Goal: Information Seeking & Learning: Compare options

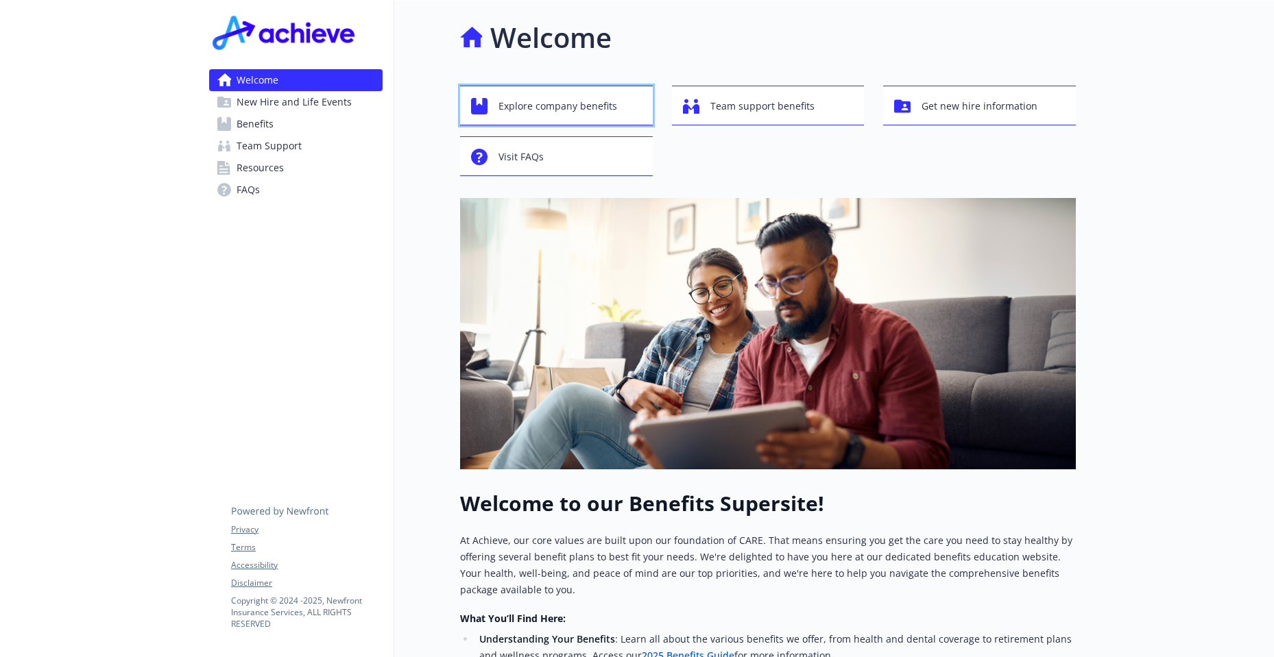
click at [515, 102] on span "Explore company benefits" at bounding box center [557, 106] width 119 height 26
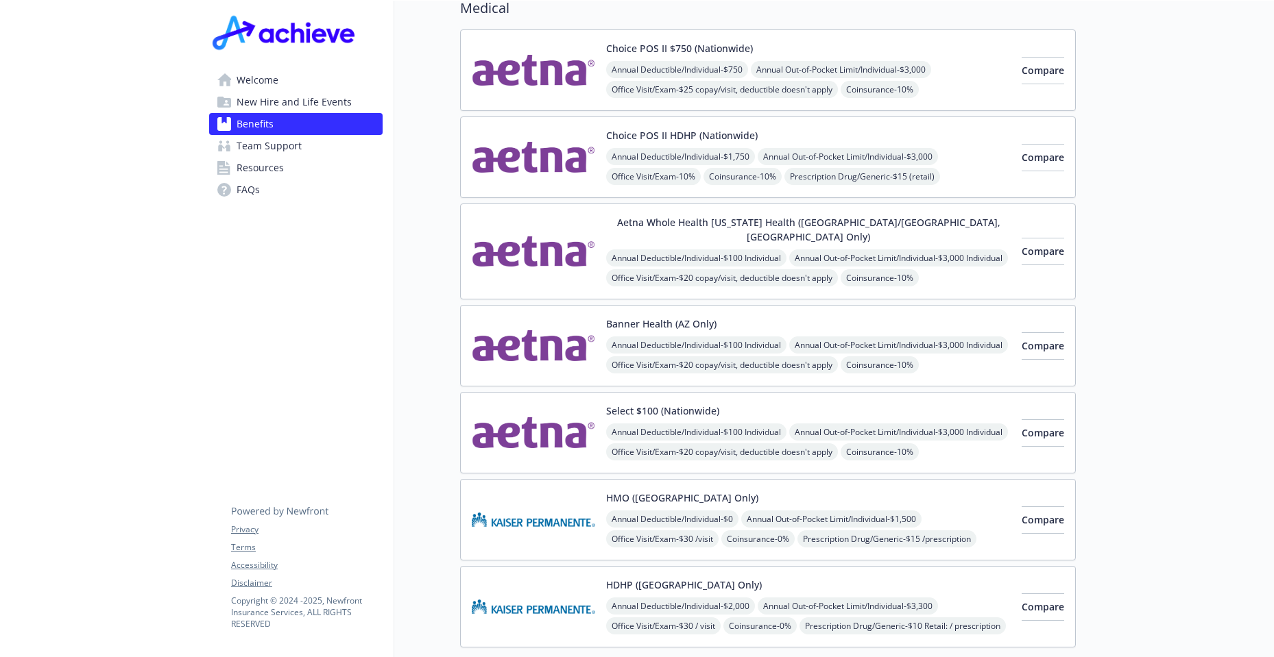
scroll to position [137, 0]
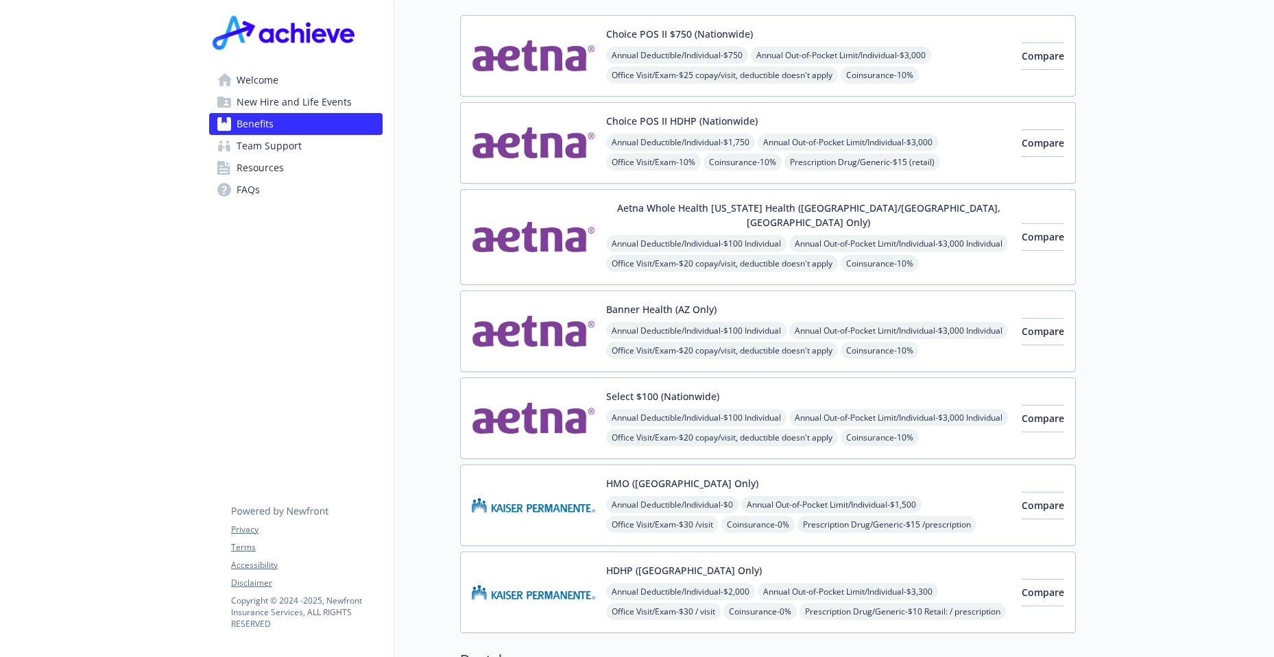
click at [661, 302] on button "Banner Health (AZ Only)" at bounding box center [661, 309] width 110 height 14
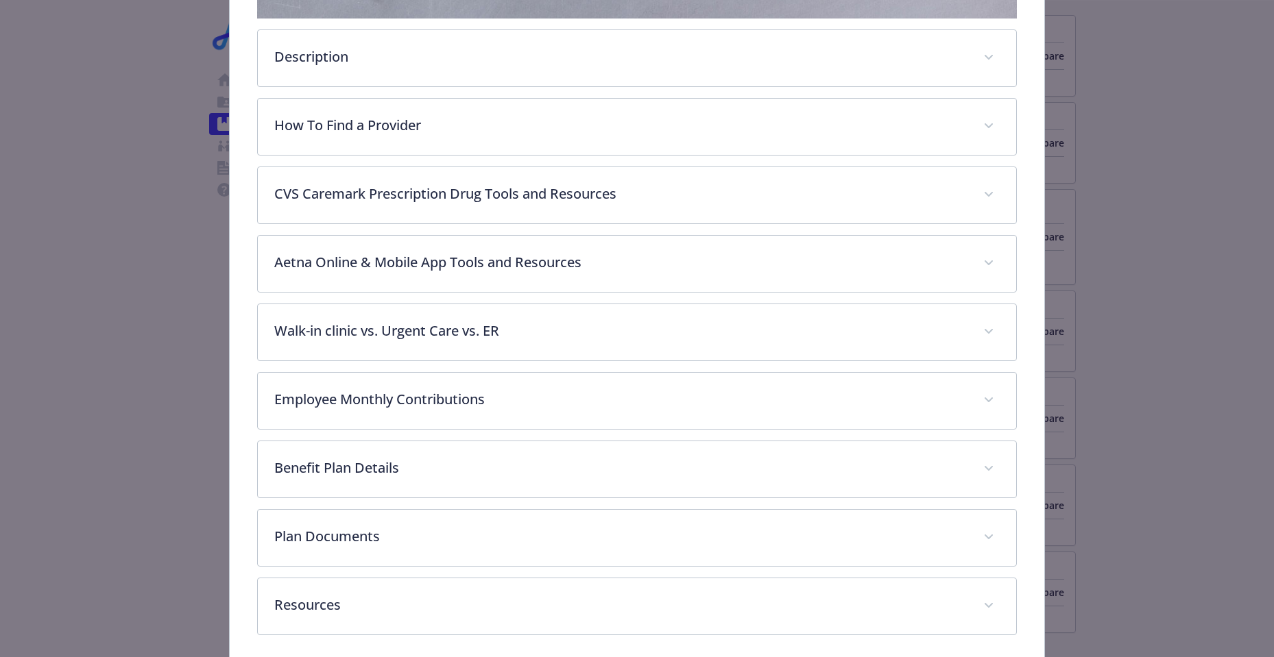
scroll to position [452, 0]
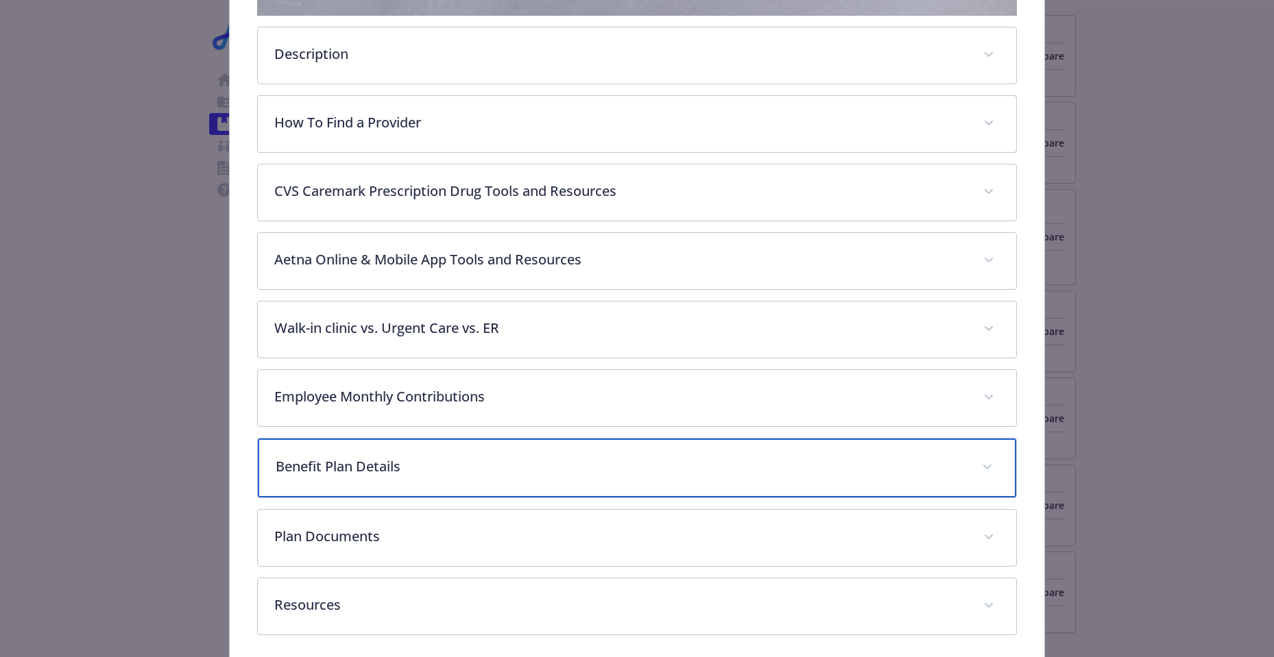
click at [981, 458] on span "details for plan Medical - Banner Health (AZ Only) - Medical EPO" at bounding box center [987, 467] width 22 height 22
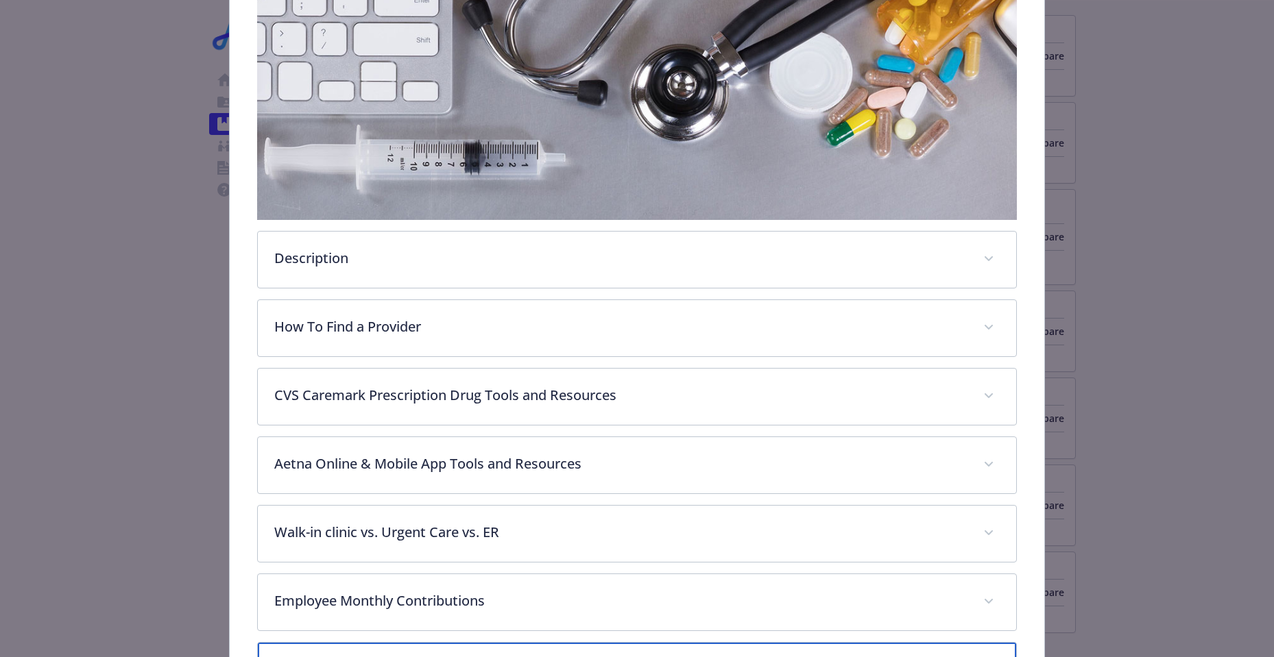
scroll to position [384, 0]
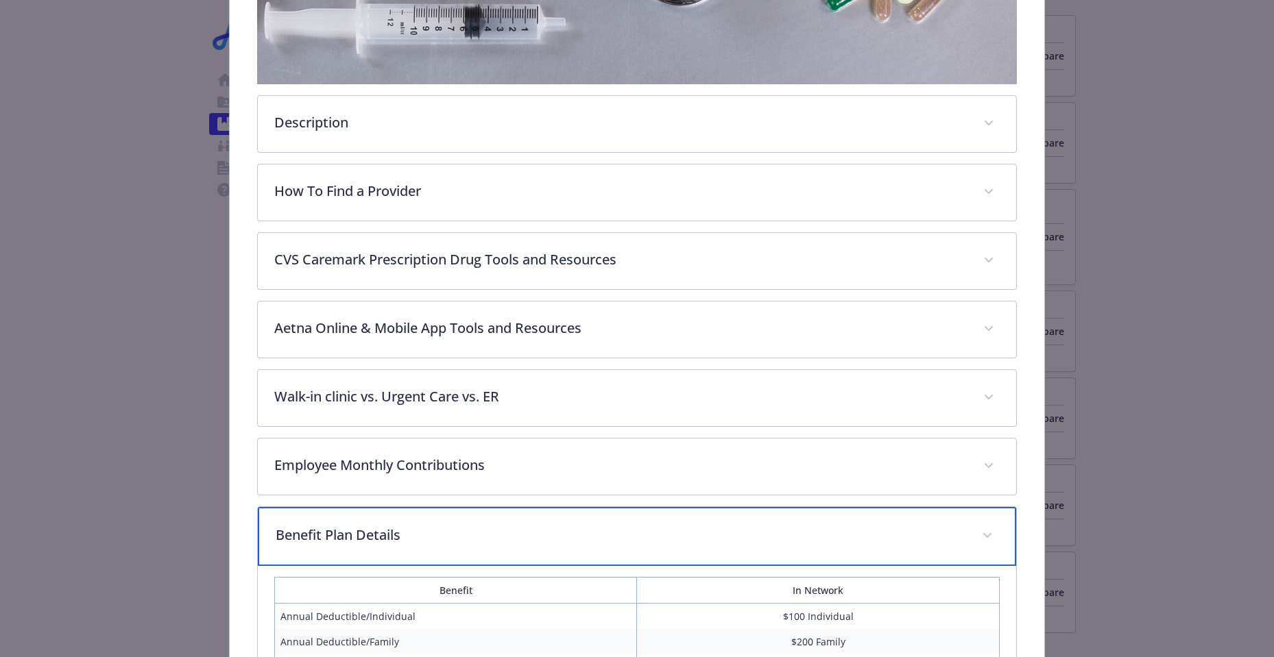
click at [983, 533] on icon "details for plan Medical - Banner Health (AZ Only) - Medical EPO" at bounding box center [987, 535] width 8 height 5
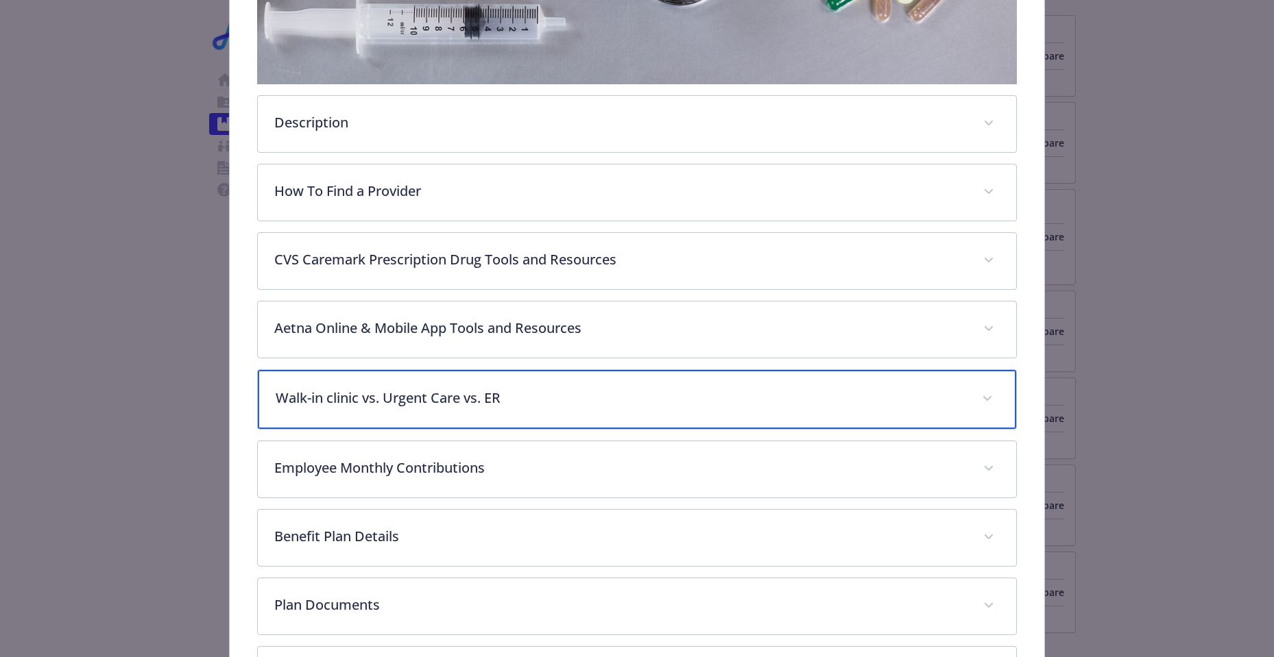
click at [983, 391] on span "details for plan Medical - Banner Health (AZ Only) - Medical EPO" at bounding box center [987, 399] width 22 height 22
click at [976, 394] on span "details for plan Medical - Banner Health (AZ Only) - Medical EPO" at bounding box center [987, 399] width 22 height 22
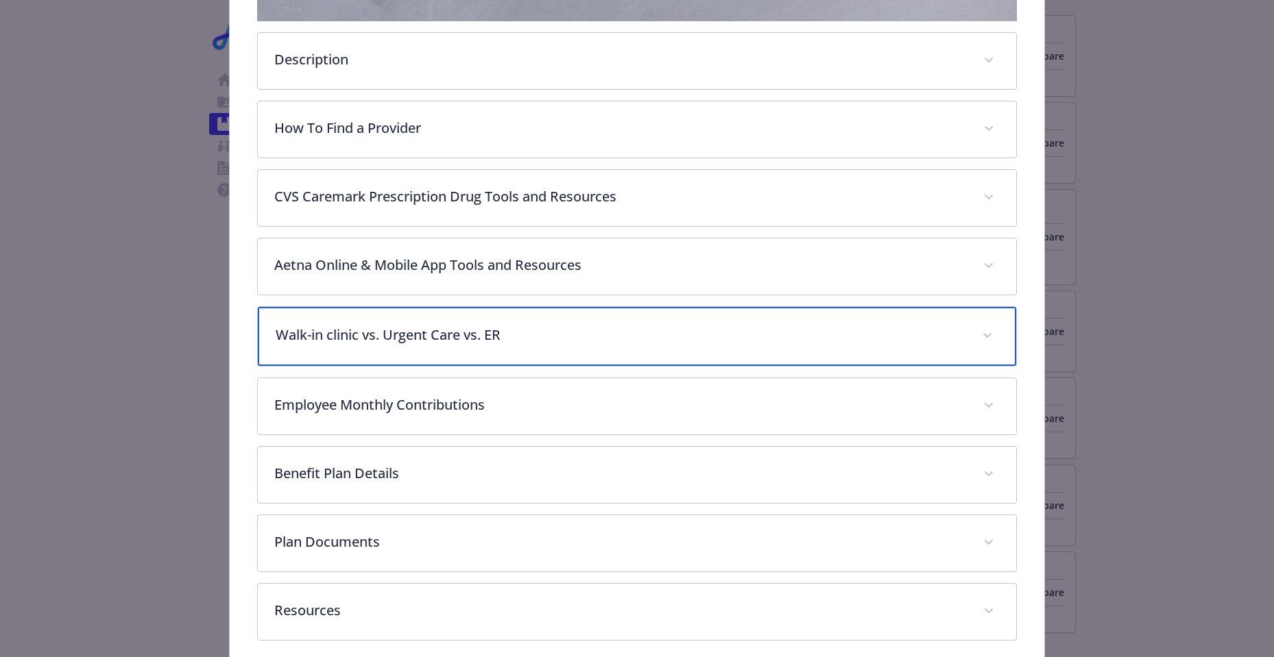
scroll to position [452, 0]
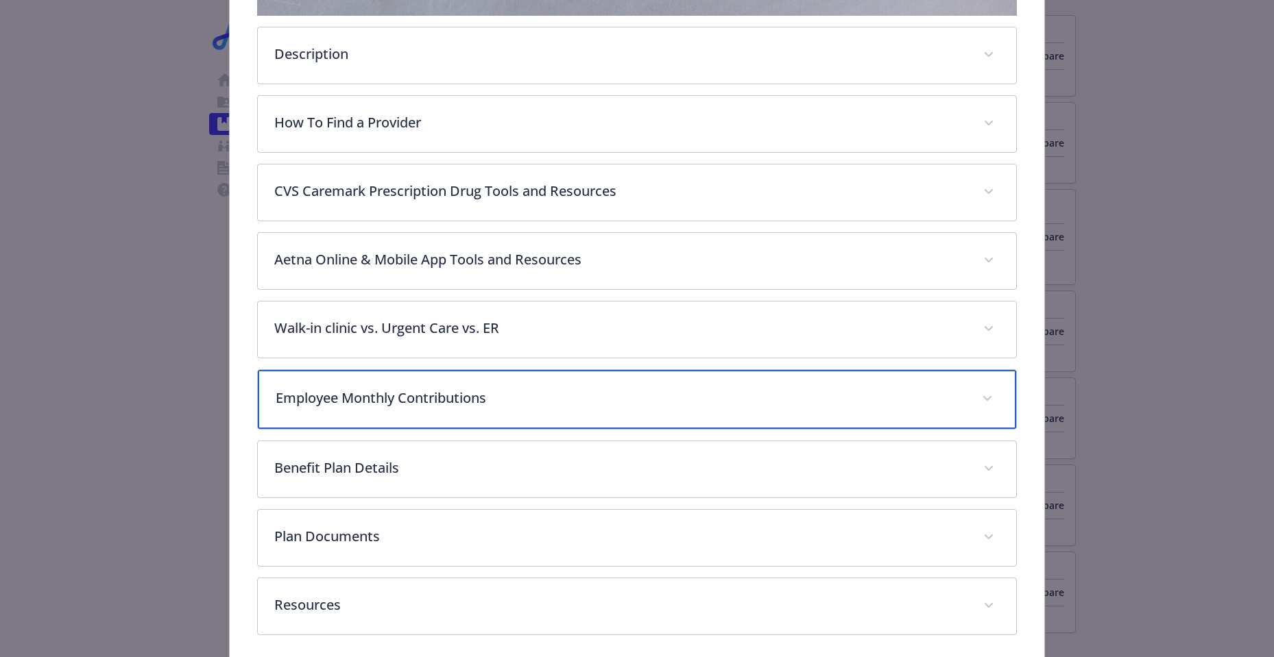
click at [983, 398] on icon "details for plan Medical - Banner Health (AZ Only) - Medical EPO" at bounding box center [987, 398] width 8 height 5
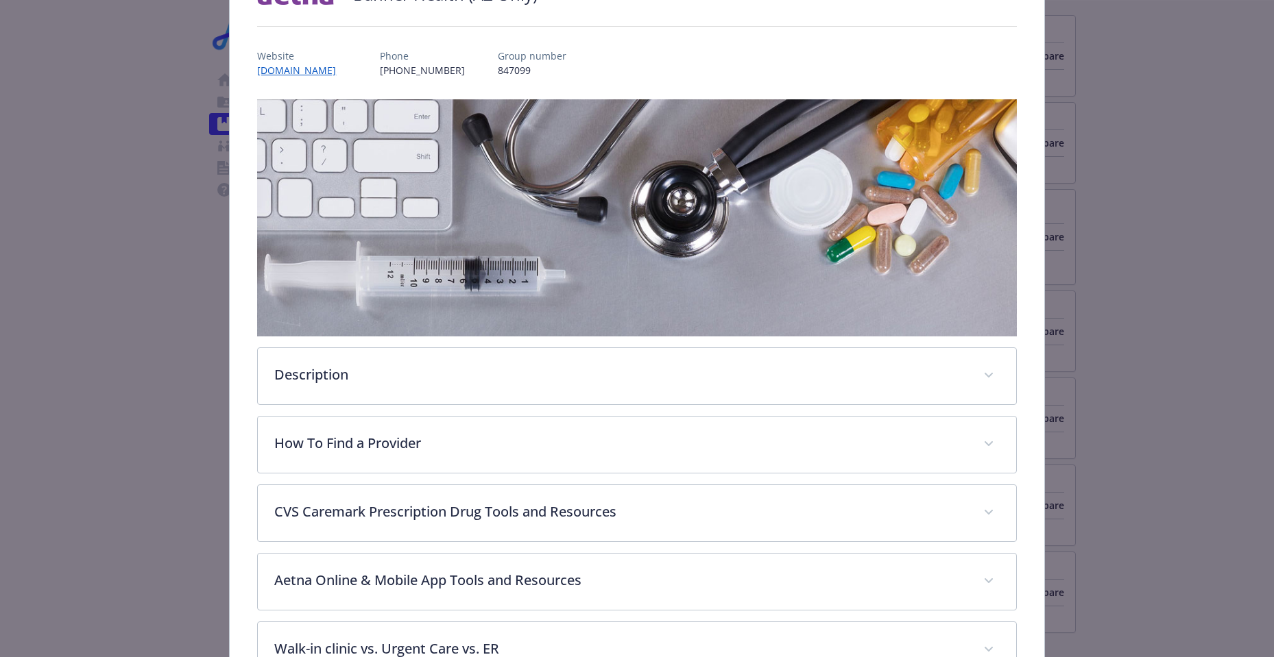
scroll to position [0, 0]
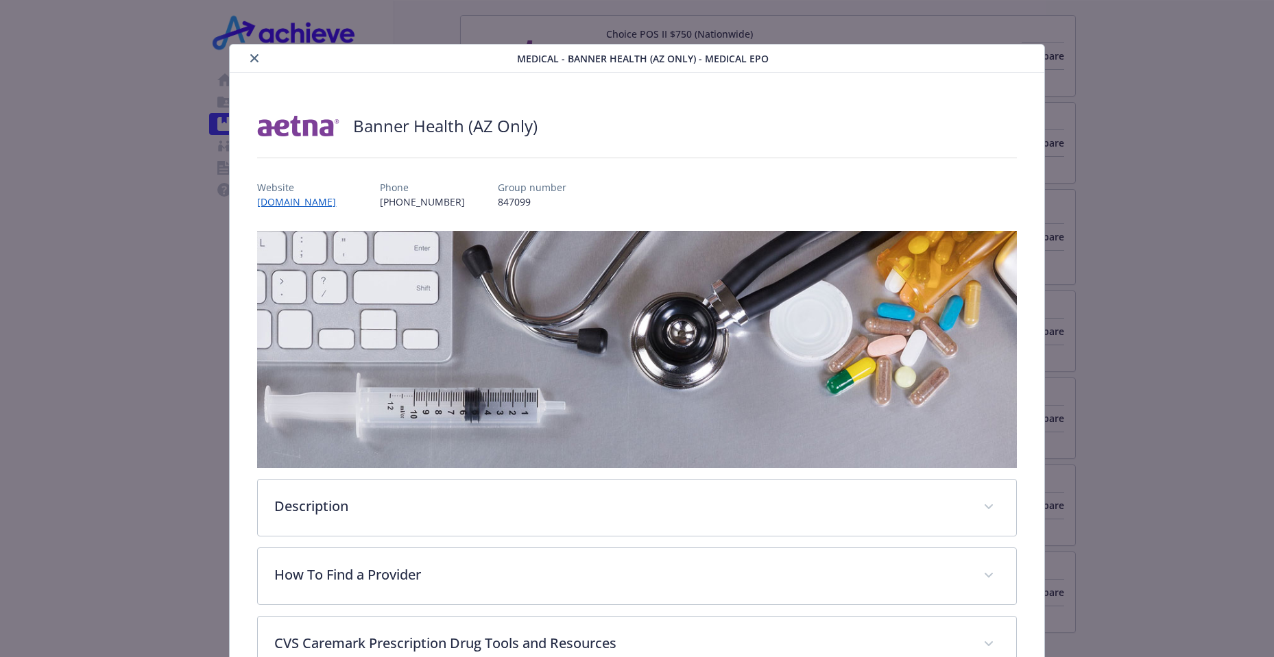
click at [252, 57] on icon "close" at bounding box center [254, 58] width 8 height 8
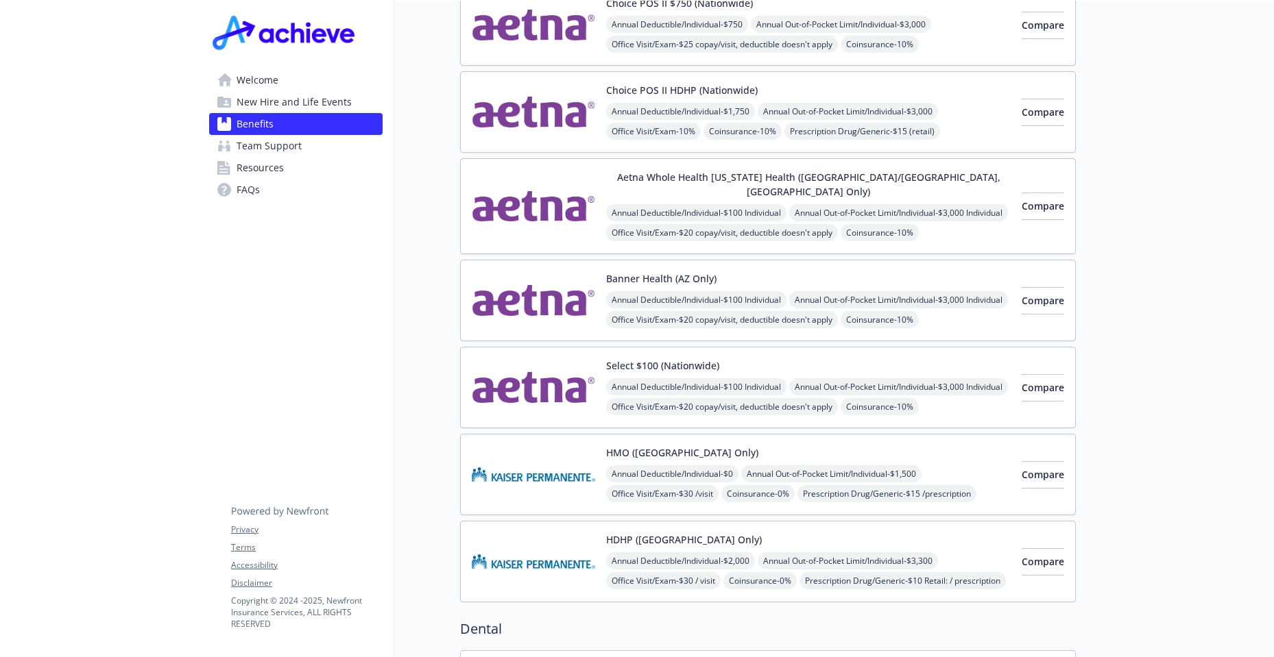
scroll to position [206, 0]
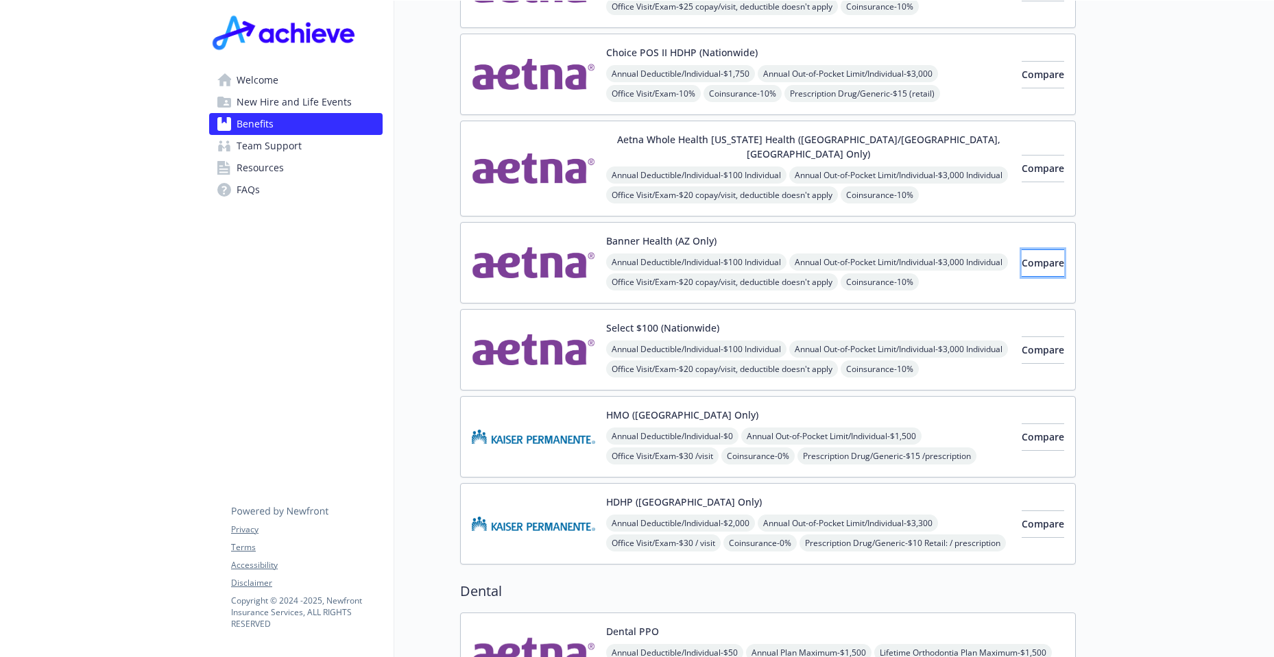
click at [1027, 256] on span "Compare" at bounding box center [1042, 262] width 42 height 13
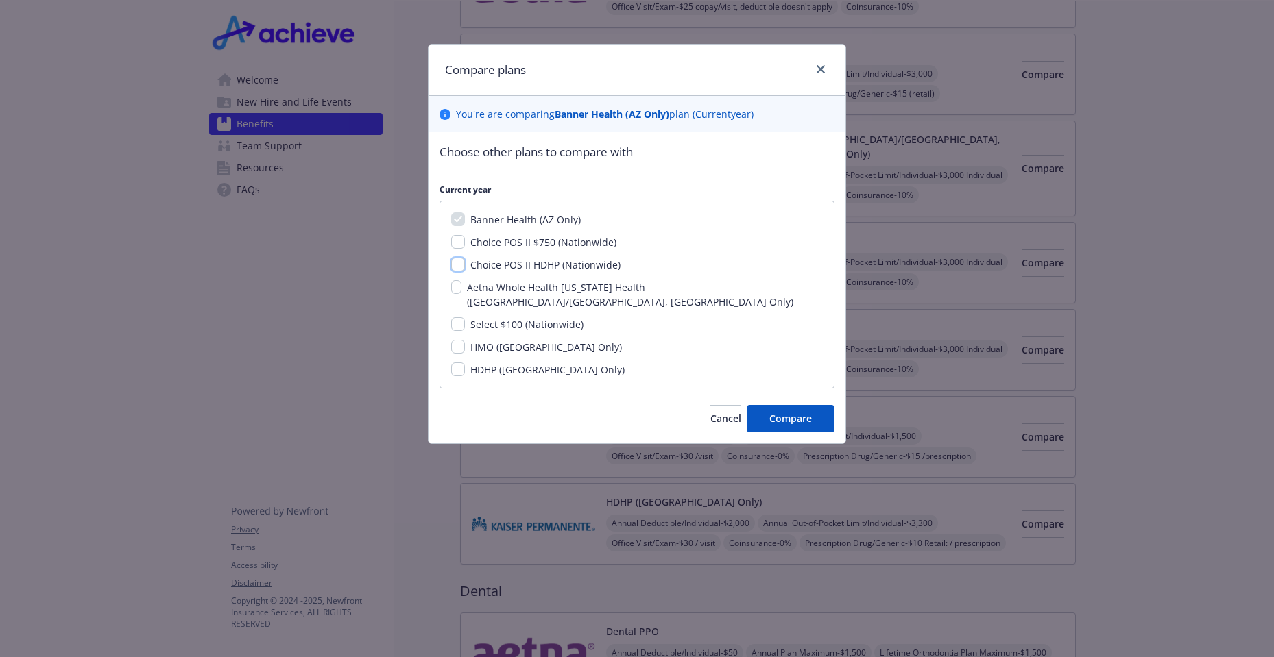
click at [459, 264] on input "Choice POS II HDHP (Nationwide)" at bounding box center [458, 265] width 14 height 14
checkbox input "true"
click at [819, 407] on button "Compare" at bounding box center [790, 418] width 88 height 27
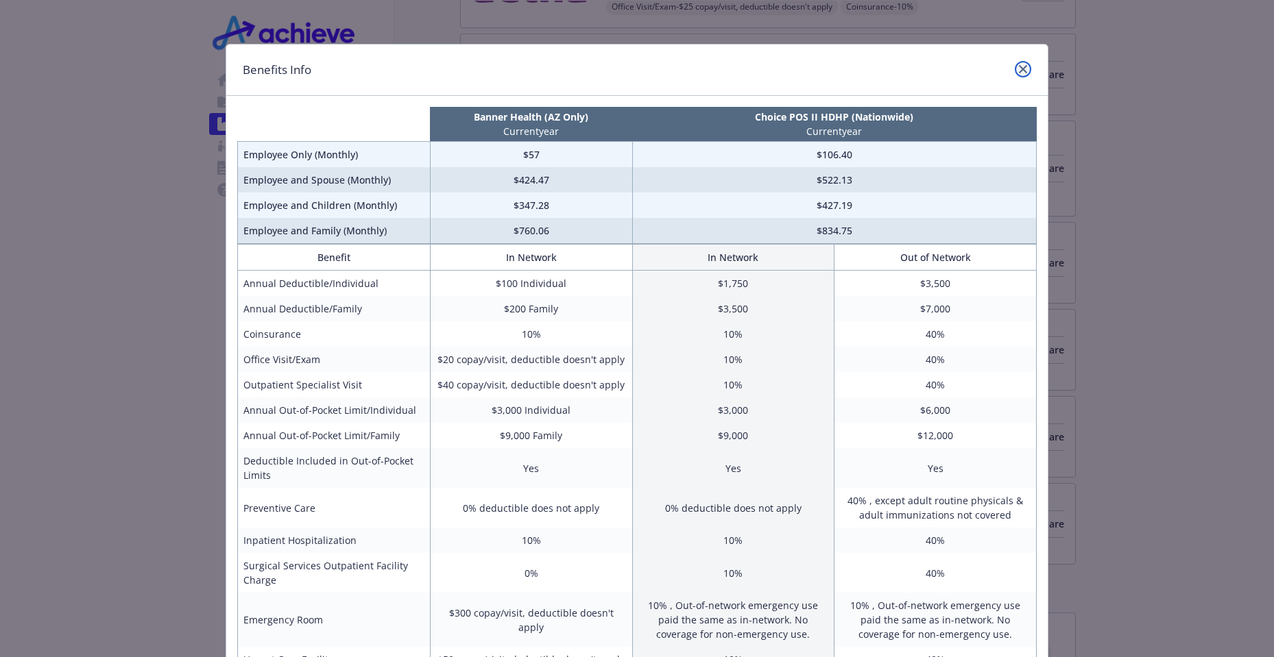
click at [1019, 66] on icon "close" at bounding box center [1023, 69] width 8 height 8
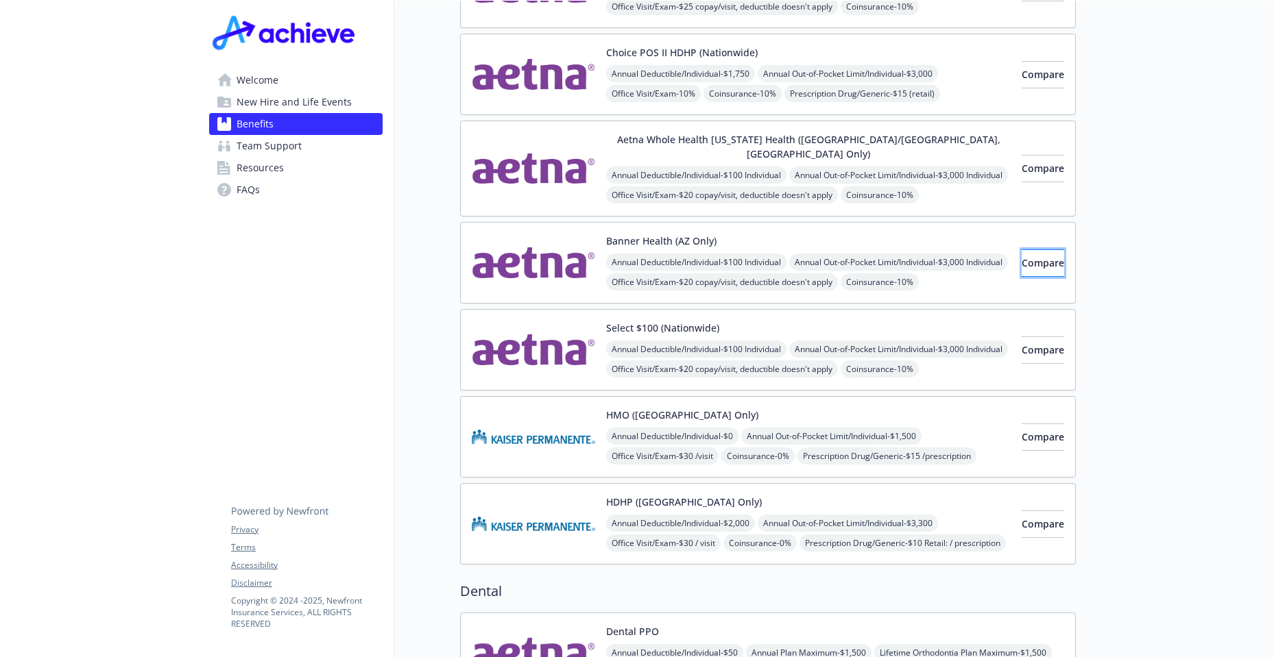
click at [1032, 256] on span "Compare" at bounding box center [1042, 262] width 42 height 13
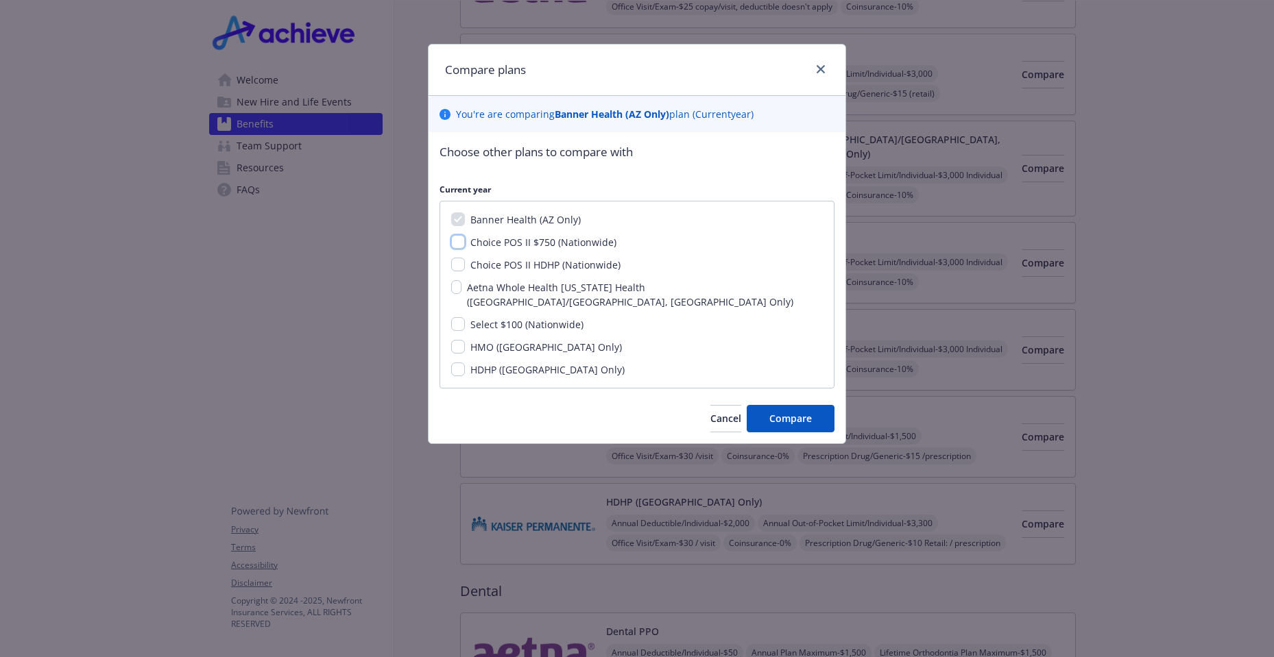
click at [459, 242] on input "Choice POS II $750 (Nationwide)" at bounding box center [458, 242] width 14 height 14
checkbox input "true"
click at [805, 412] on span "Compare" at bounding box center [790, 418] width 42 height 13
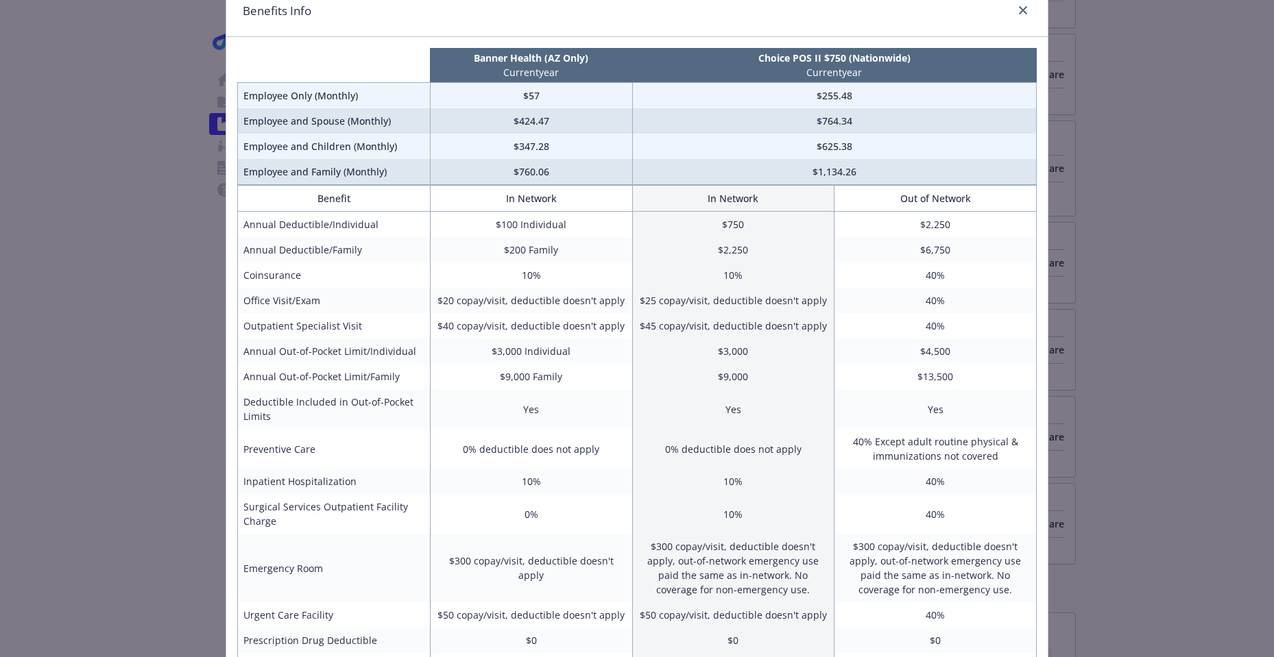
scroll to position [0, 0]
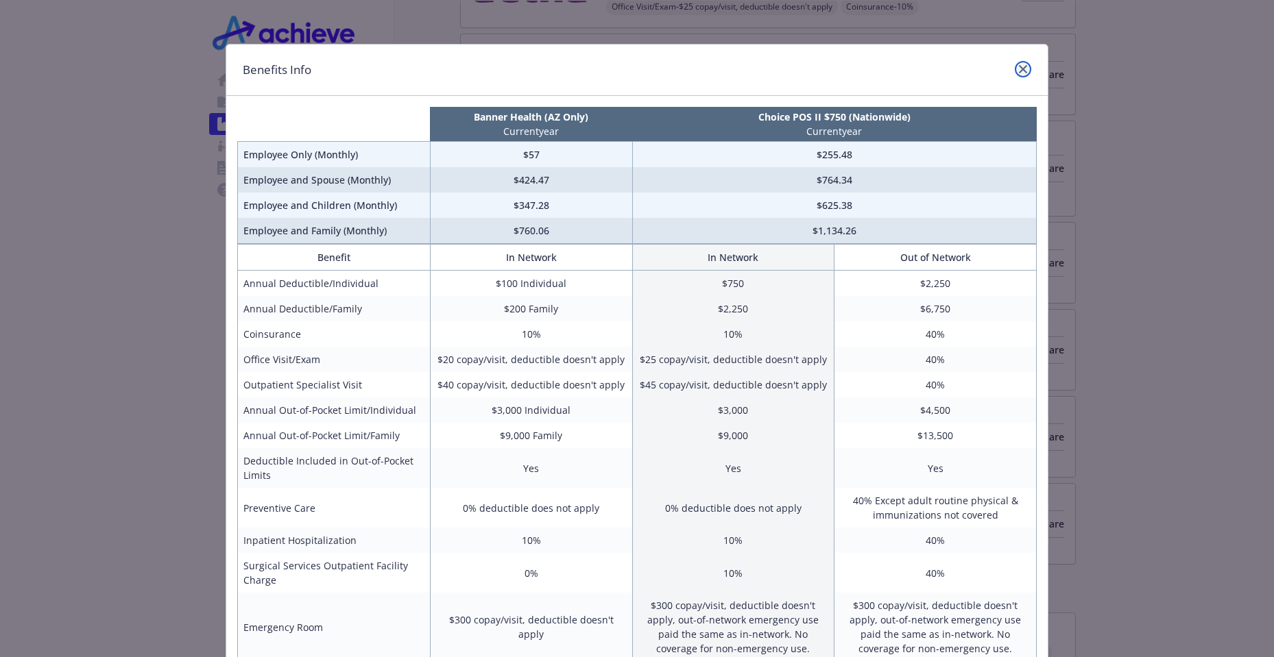
click at [1023, 72] on link "close" at bounding box center [1022, 69] width 16 height 16
